Goal: Transaction & Acquisition: Subscribe to service/newsletter

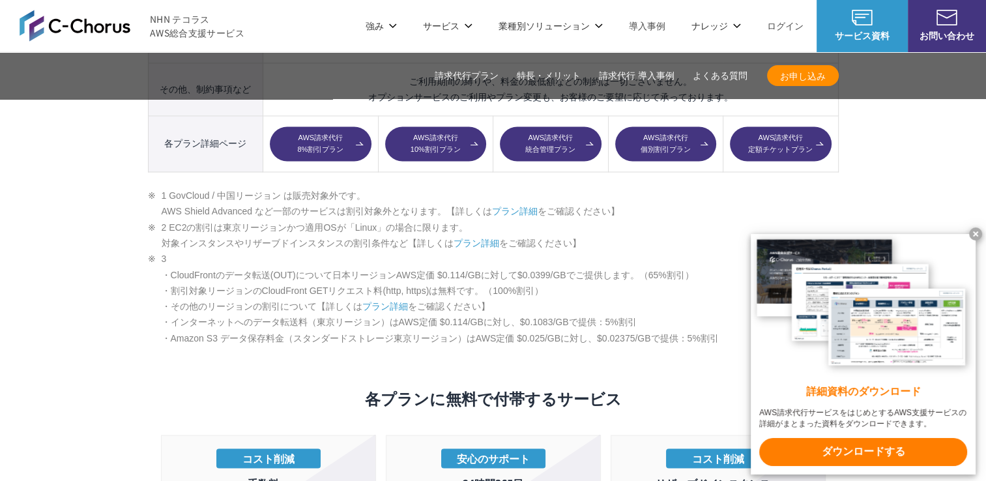
scroll to position [2085, 0]
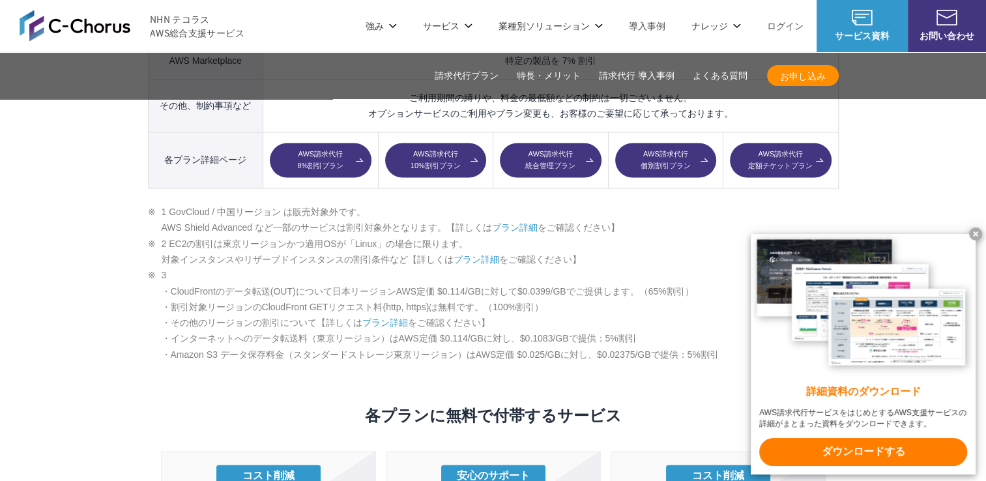
click at [429, 143] on link "AWS請求代行 10%割引プラン" at bounding box center [435, 160] width 101 height 35
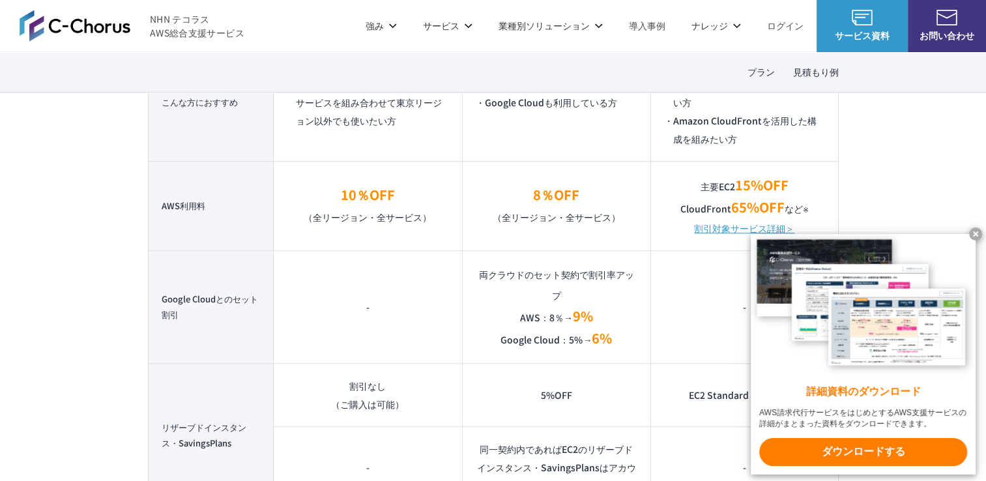
scroll to position [977, 0]
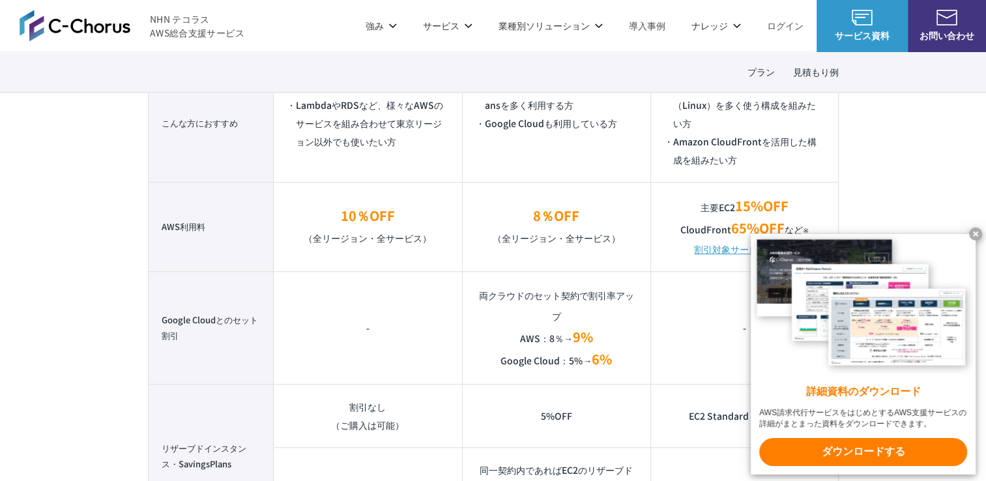
click at [976, 227] on x-t at bounding box center [975, 233] width 13 height 13
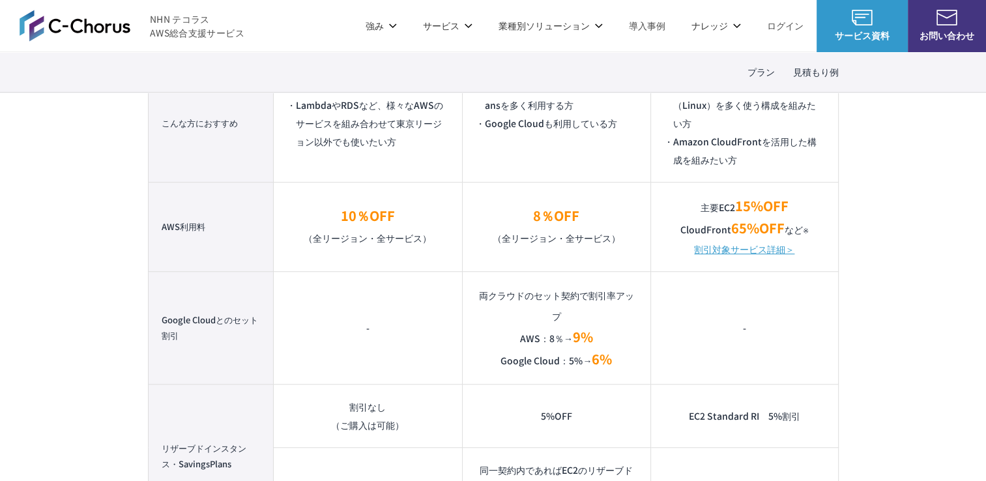
click at [725, 248] on link "割引対象サービス詳細＞" at bounding box center [744, 249] width 100 height 18
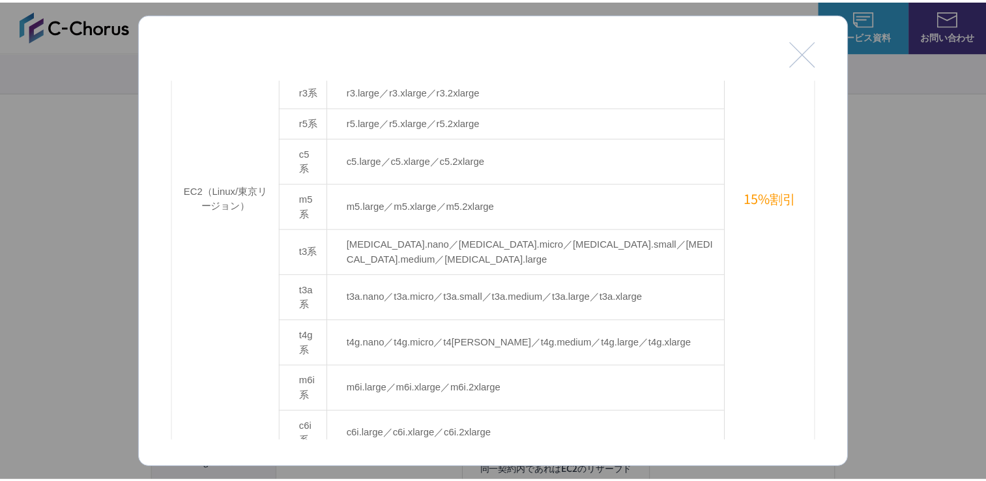
scroll to position [391, 0]
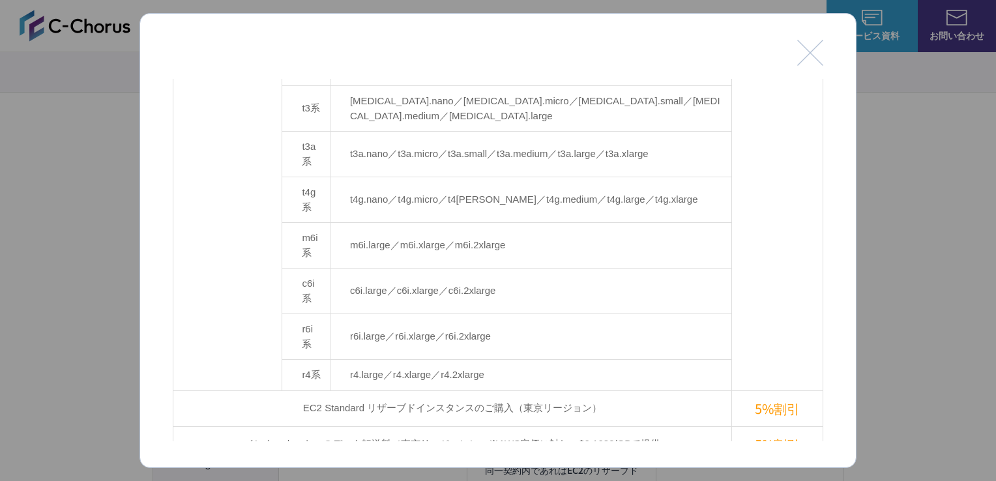
click at [811, 51] on button "閉じる" at bounding box center [810, 53] width 26 height 26
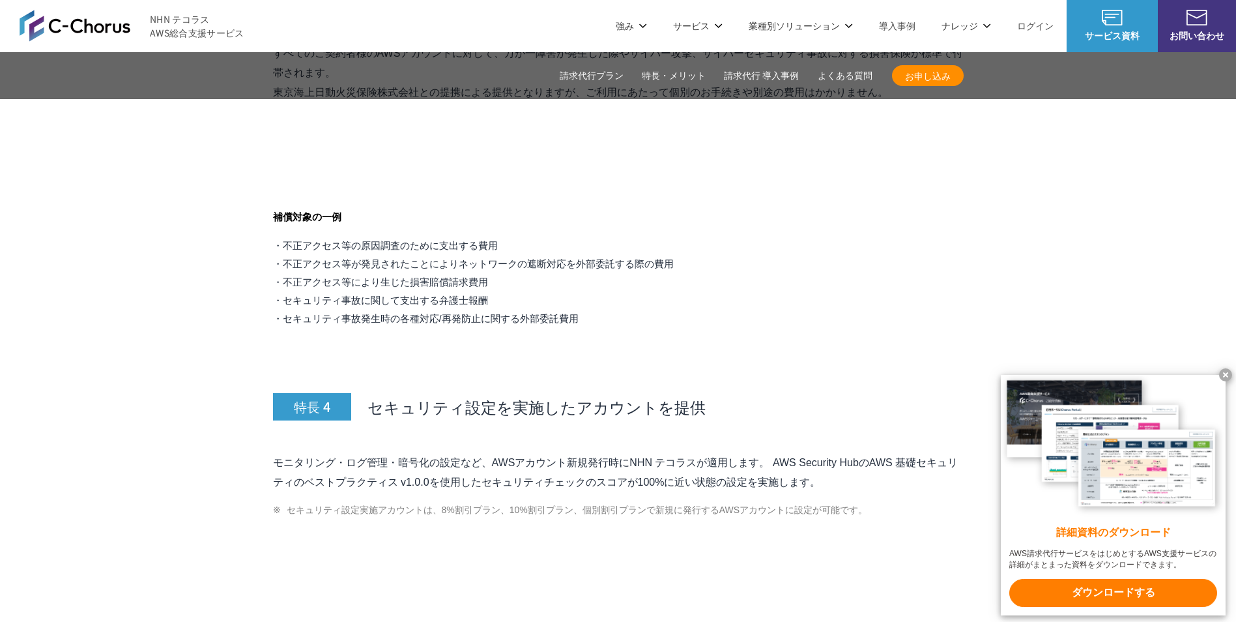
scroll to position [4952, 0]
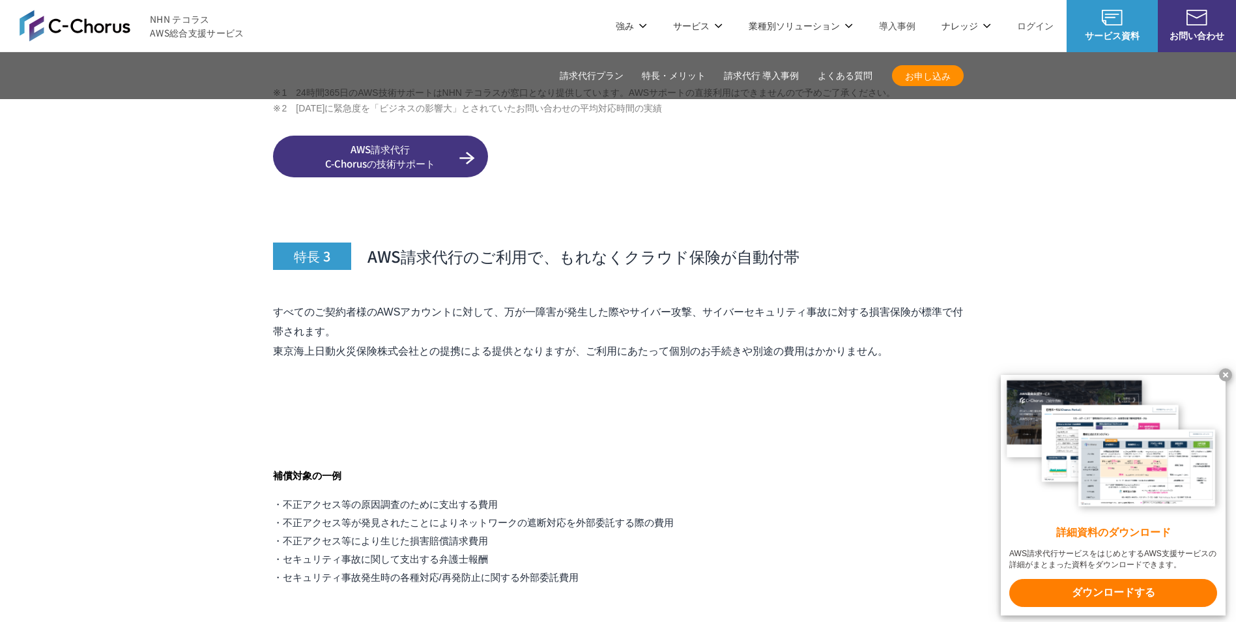
click at [925, 76] on span "お申し込み" at bounding box center [928, 76] width 72 height 14
